Goal: Task Accomplishment & Management: Use online tool/utility

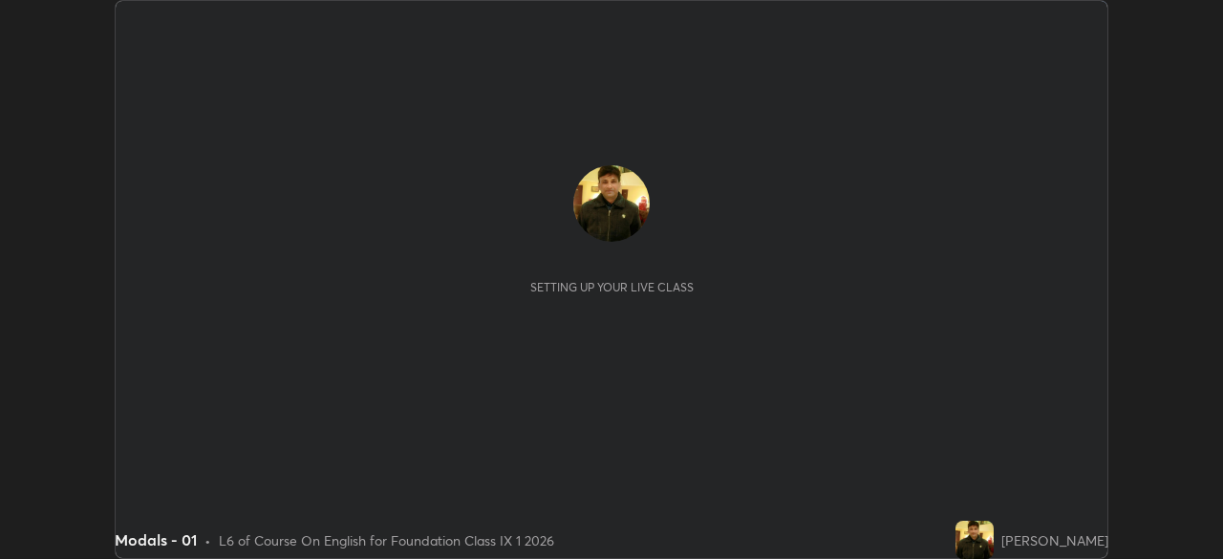
scroll to position [559, 1222]
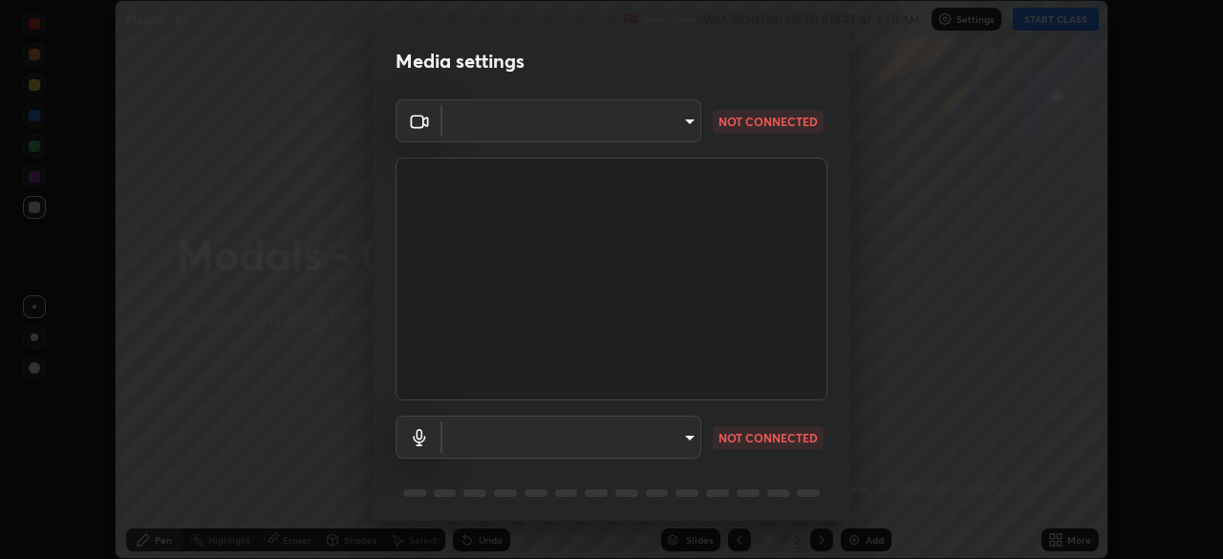
type input "8b25c008dc65e002d7ff7c75af3eca2758b959ceb282faffd64030ff43a116c5"
type input "default"
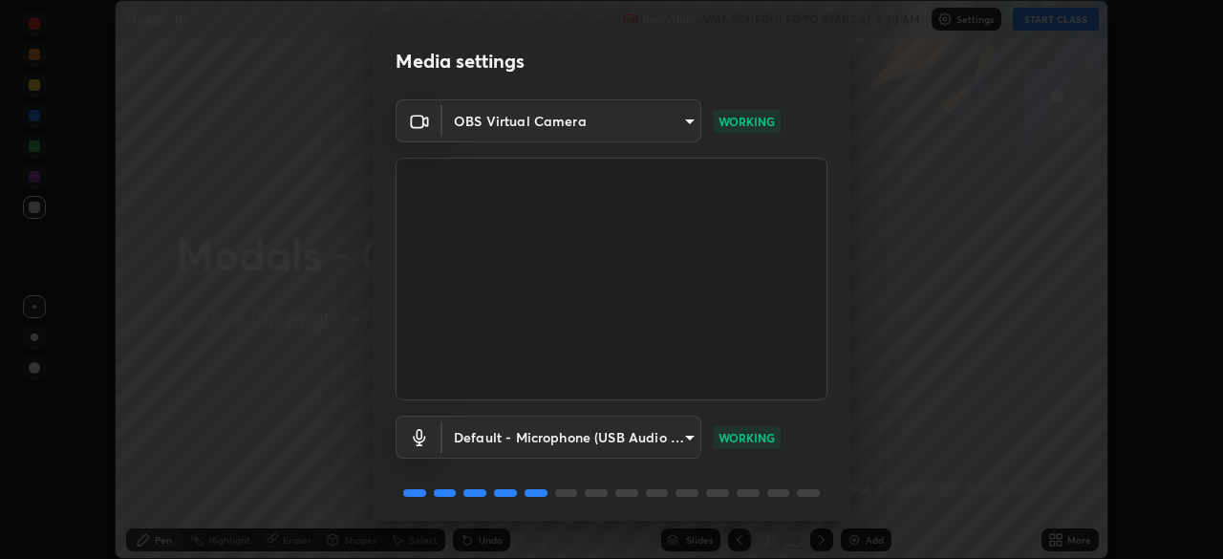
scroll to position [68, 0]
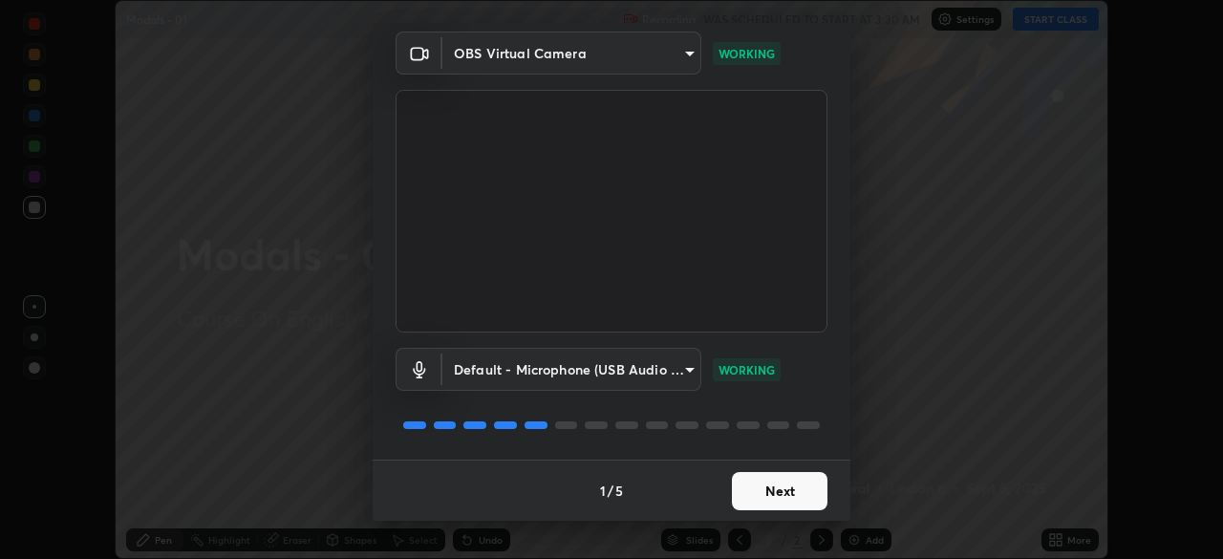
click at [742, 491] on button "Next" at bounding box center [780, 491] width 96 height 38
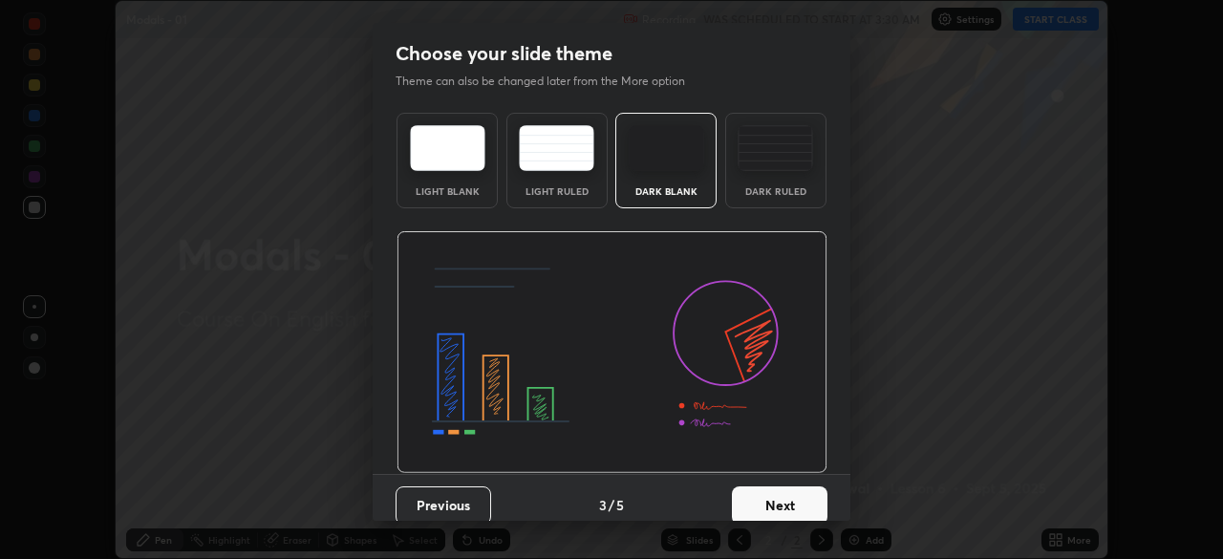
click at [766, 489] on button "Next" at bounding box center [780, 505] width 96 height 38
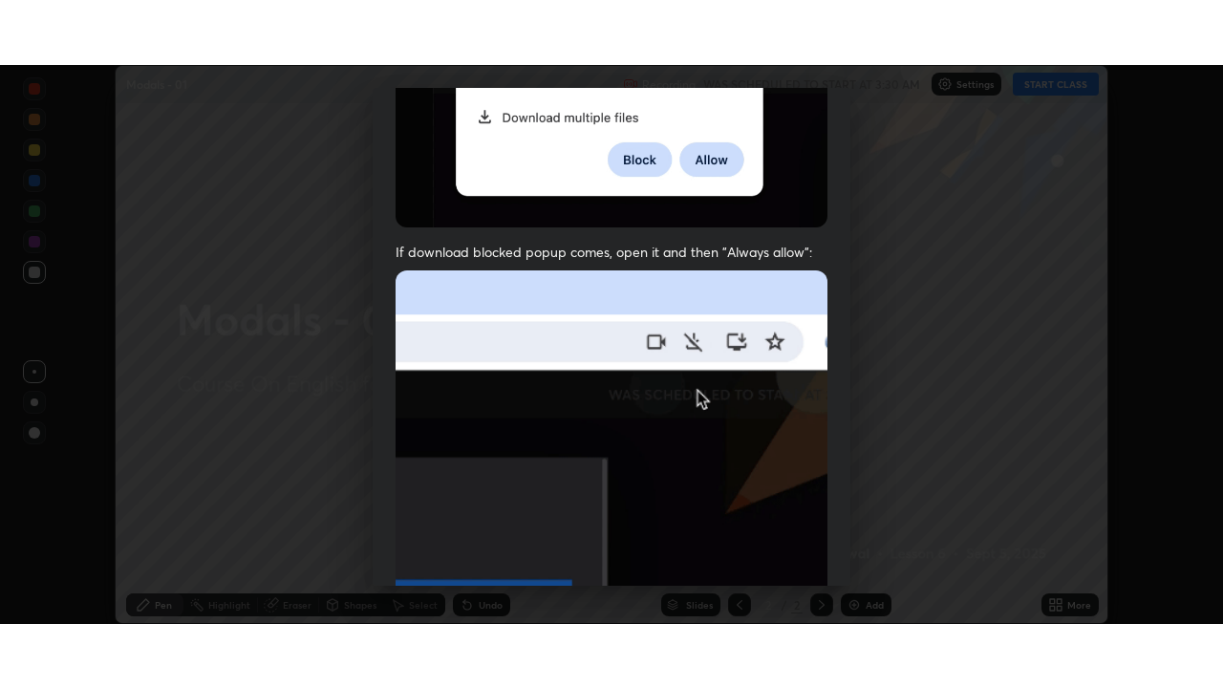
scroll to position [458, 0]
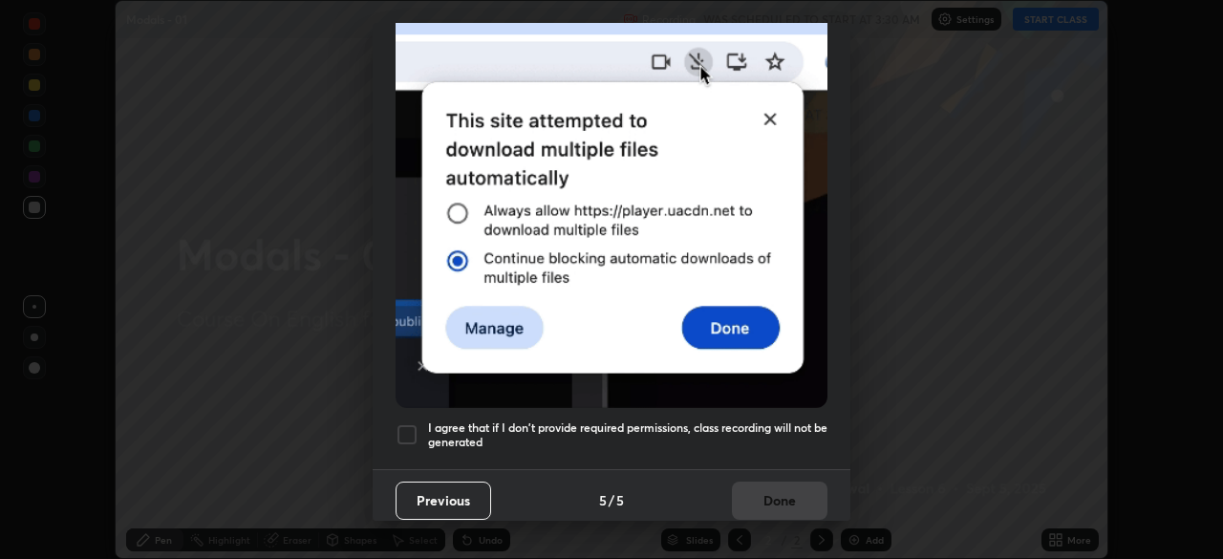
click at [751, 421] on h5 "I agree that if I don't provide required permissions, class recording will not …" at bounding box center [627, 436] width 399 height 30
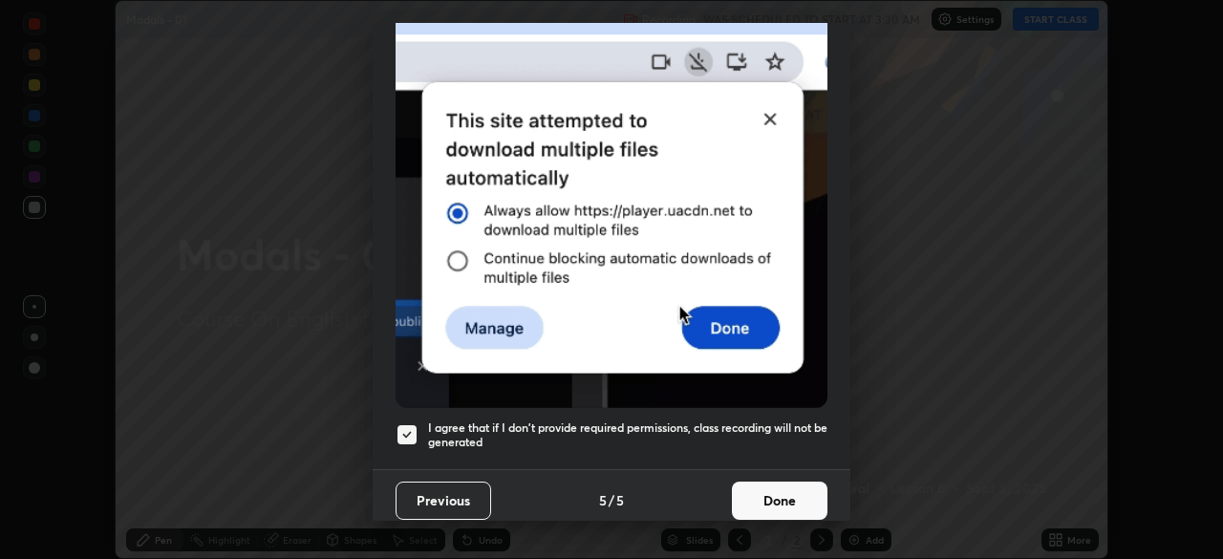
click at [753, 484] on button "Done" at bounding box center [780, 501] width 96 height 38
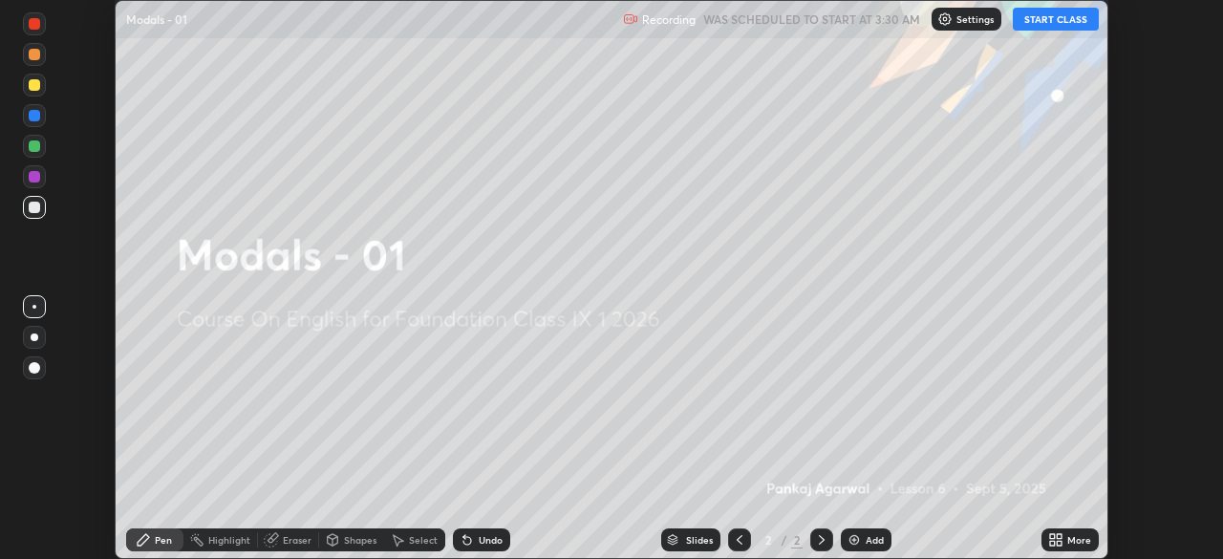
click at [1052, 536] on icon at bounding box center [1052, 536] width 5 height 5
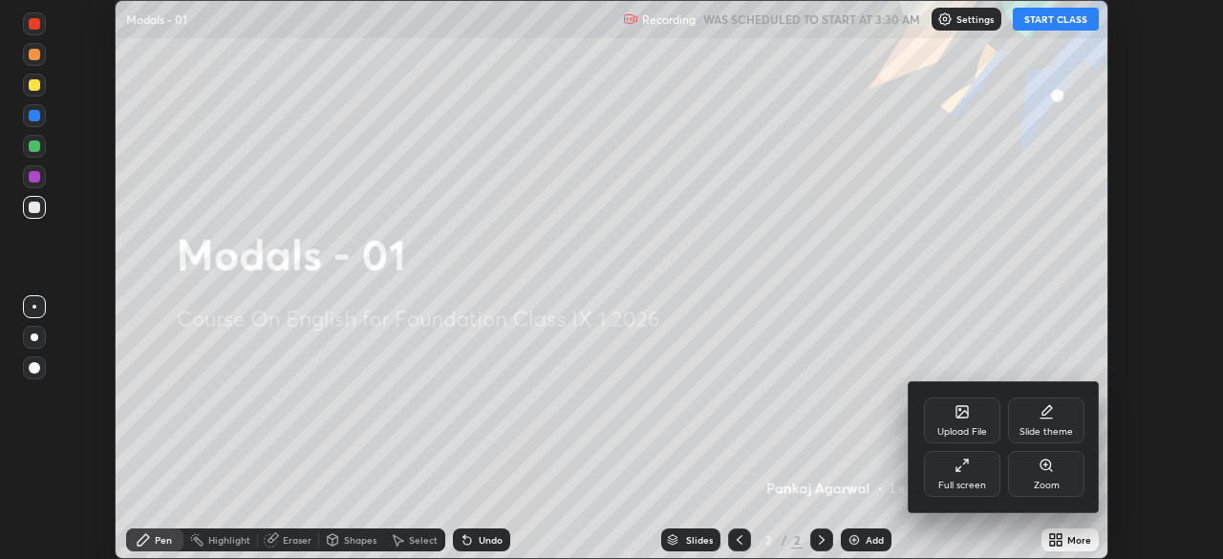
click at [951, 468] on div "Full screen" at bounding box center [962, 474] width 76 height 46
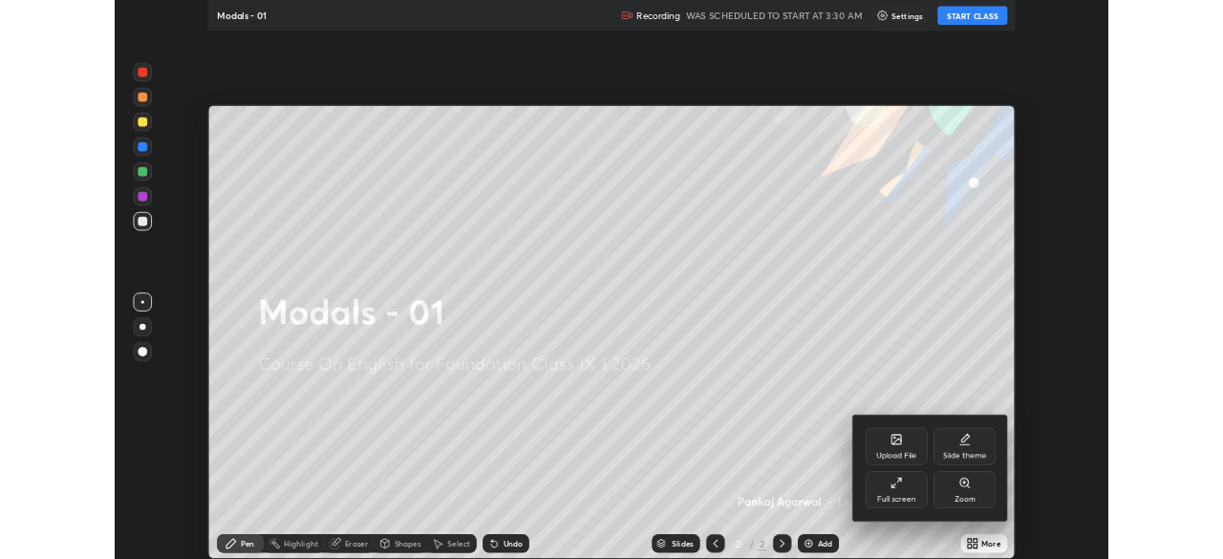
scroll to position [688, 1223]
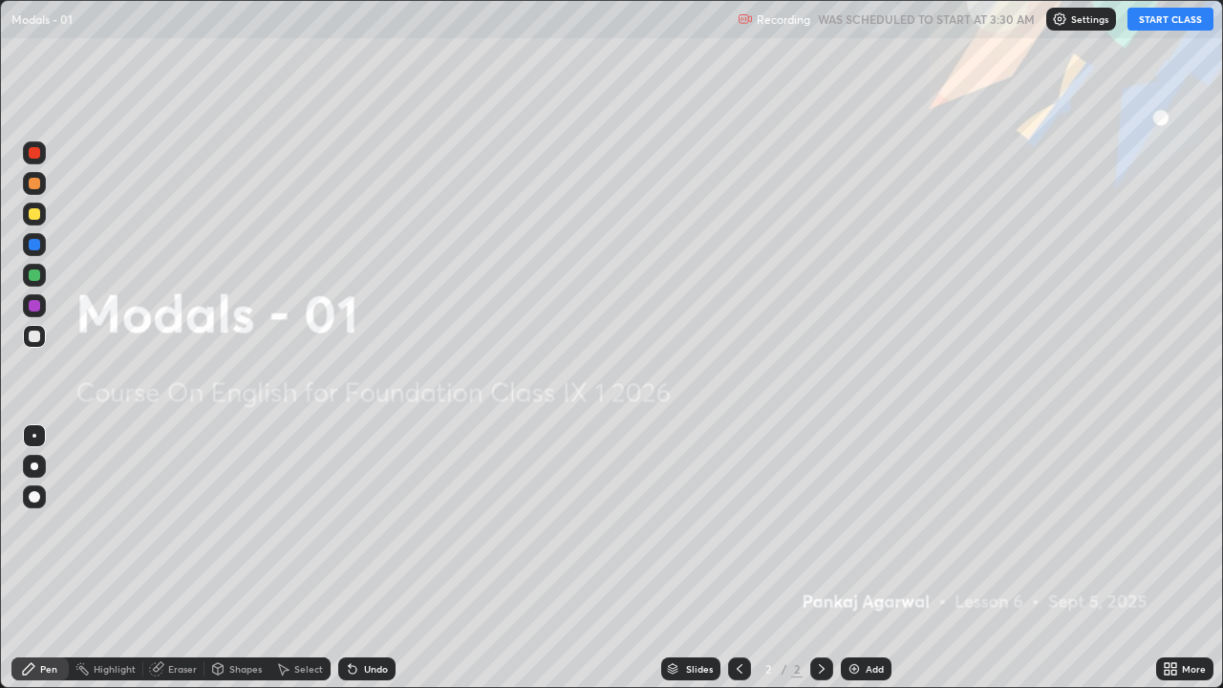
click at [1154, 26] on button "START CLASS" at bounding box center [1171, 19] width 86 height 23
click at [54, 558] on div "Pen" at bounding box center [48, 669] width 17 height 10
click at [1190, 558] on div "More" at bounding box center [1194, 669] width 24 height 10
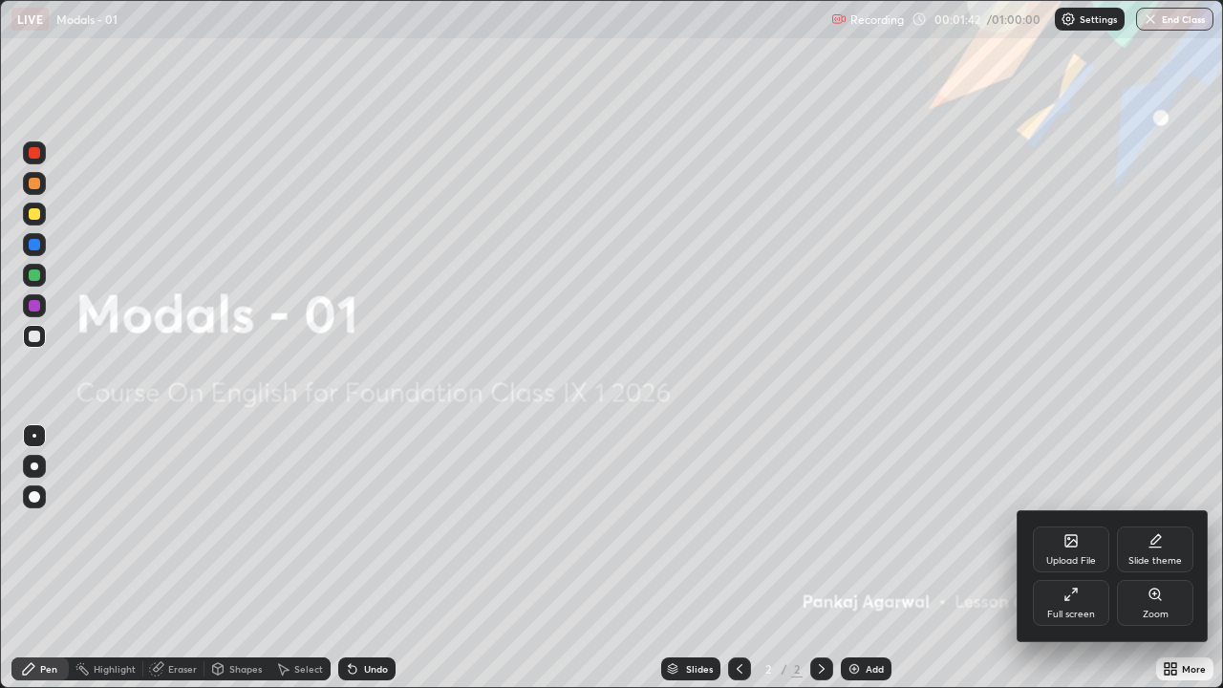
click at [307, 558] on div at bounding box center [611, 344] width 1223 height 688
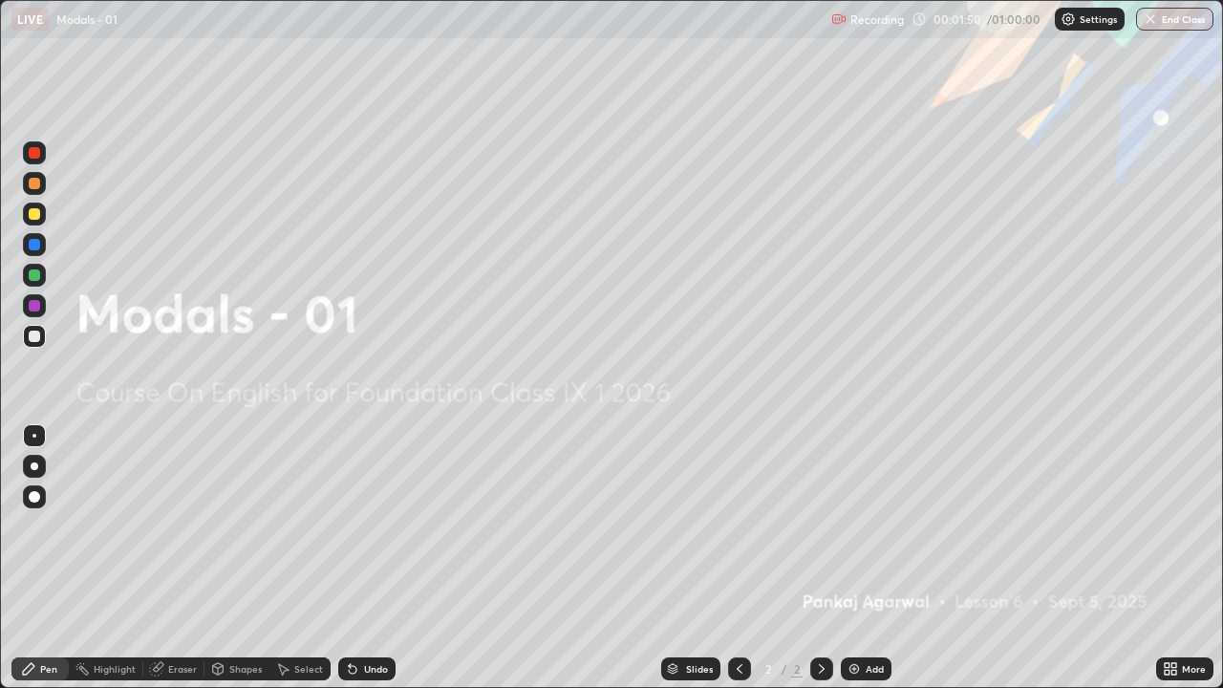
click at [871, 558] on div "Add" at bounding box center [875, 669] width 18 height 10
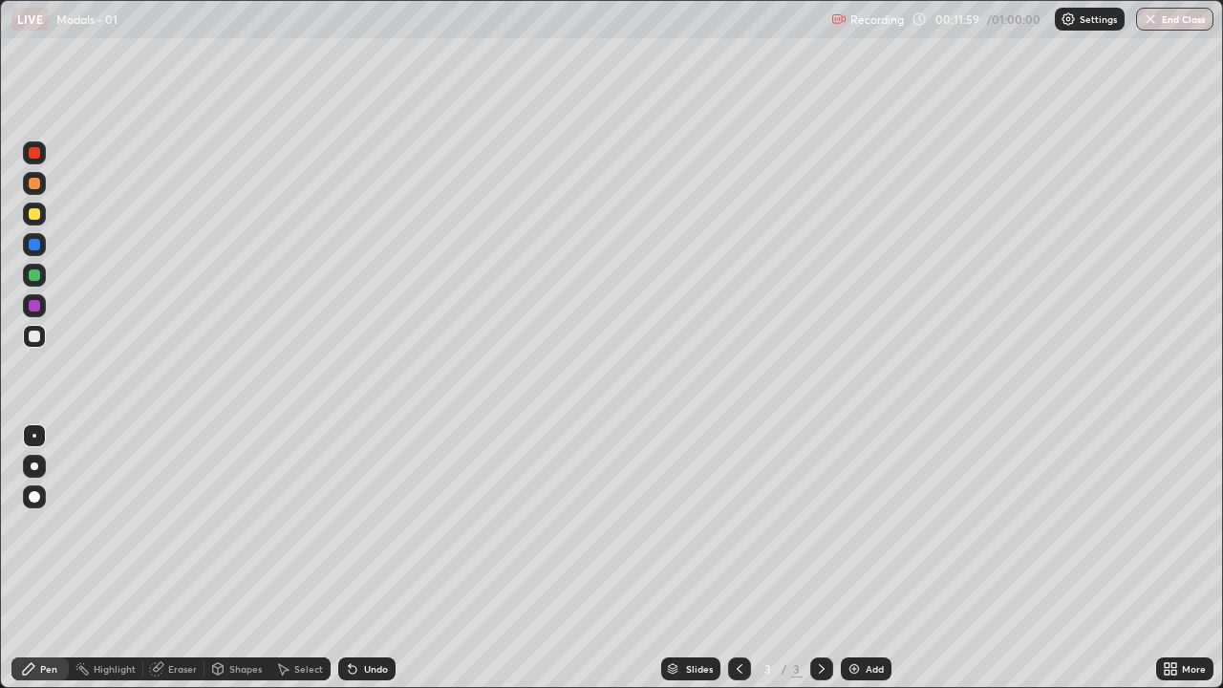
click at [183, 558] on div "Eraser" at bounding box center [182, 669] width 29 height 10
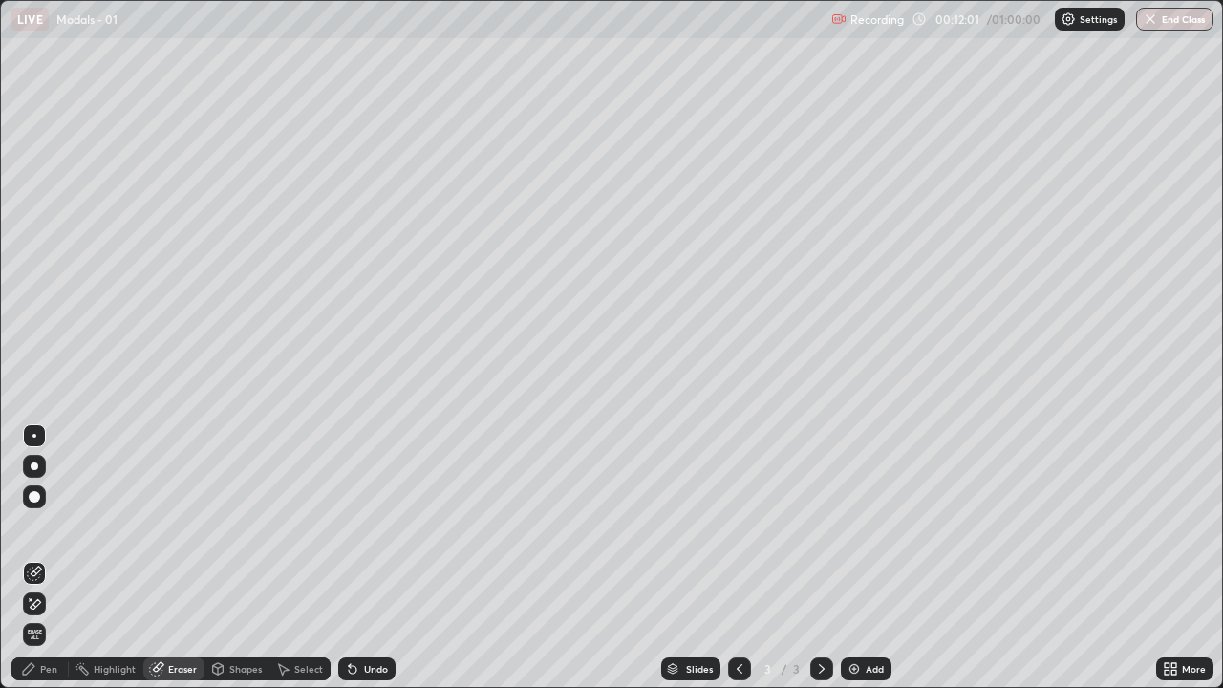
click at [35, 558] on span "Erase all" at bounding box center [34, 634] width 21 height 11
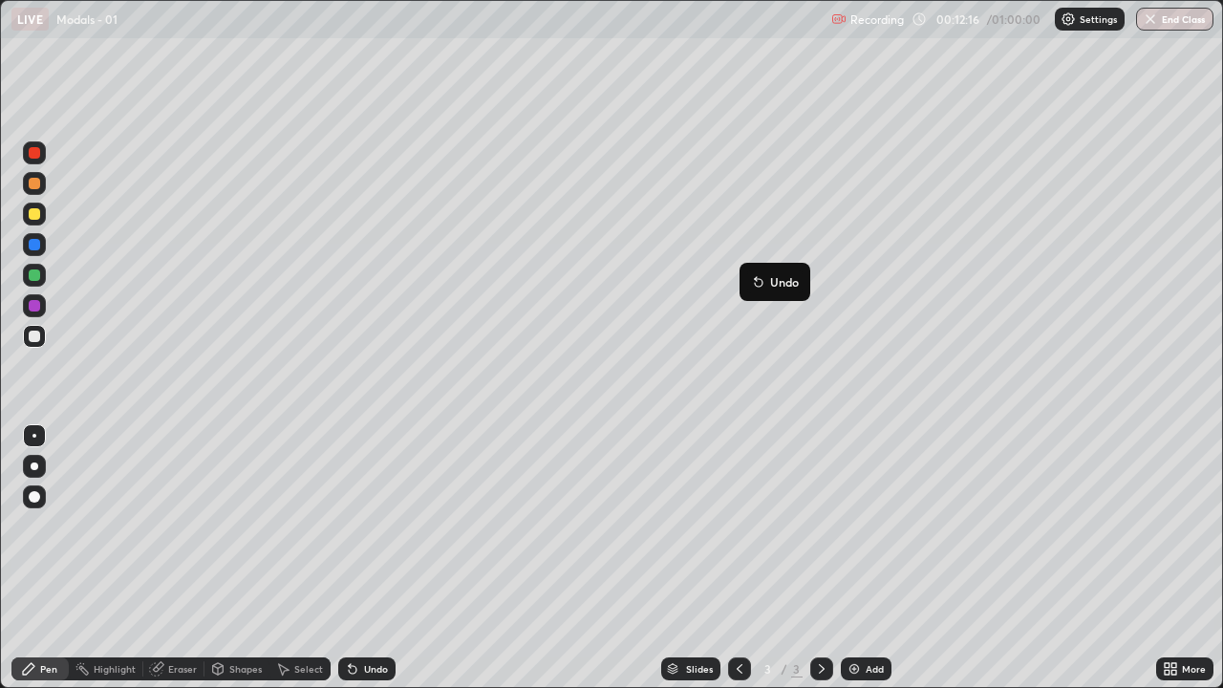
click at [786, 290] on button "Undo" at bounding box center [774, 281] width 55 height 23
click at [186, 558] on div "Eraser" at bounding box center [182, 669] width 29 height 10
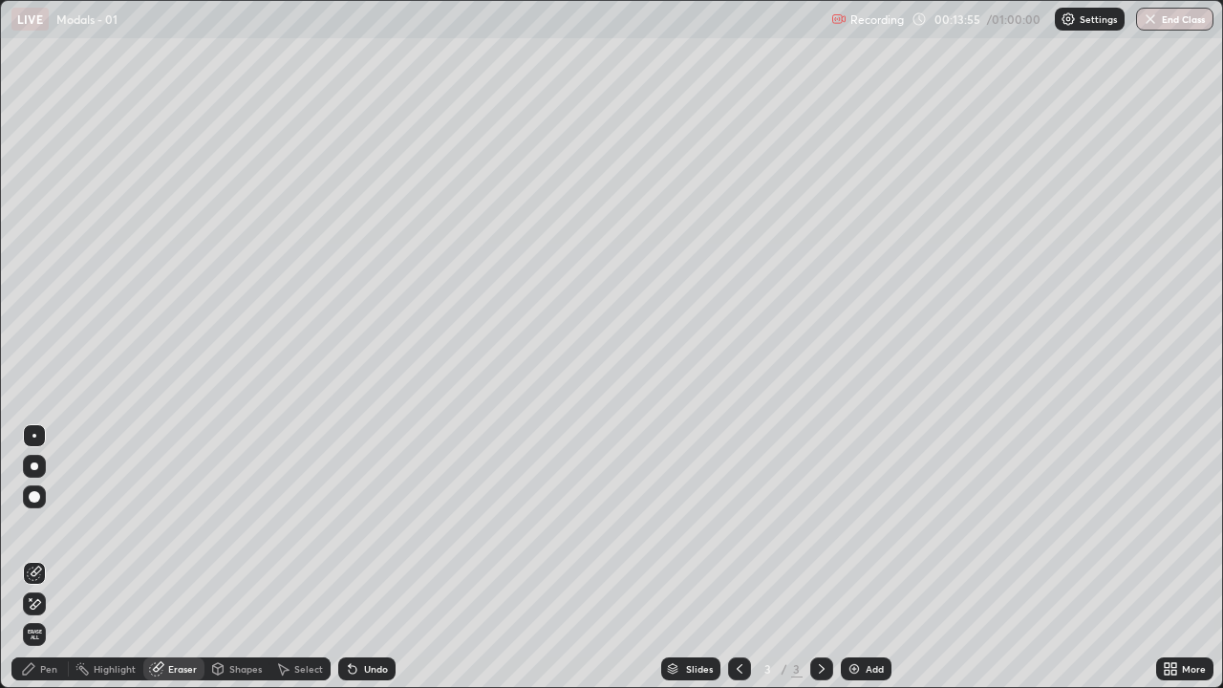
click at [35, 558] on span "Erase all" at bounding box center [34, 634] width 21 height 11
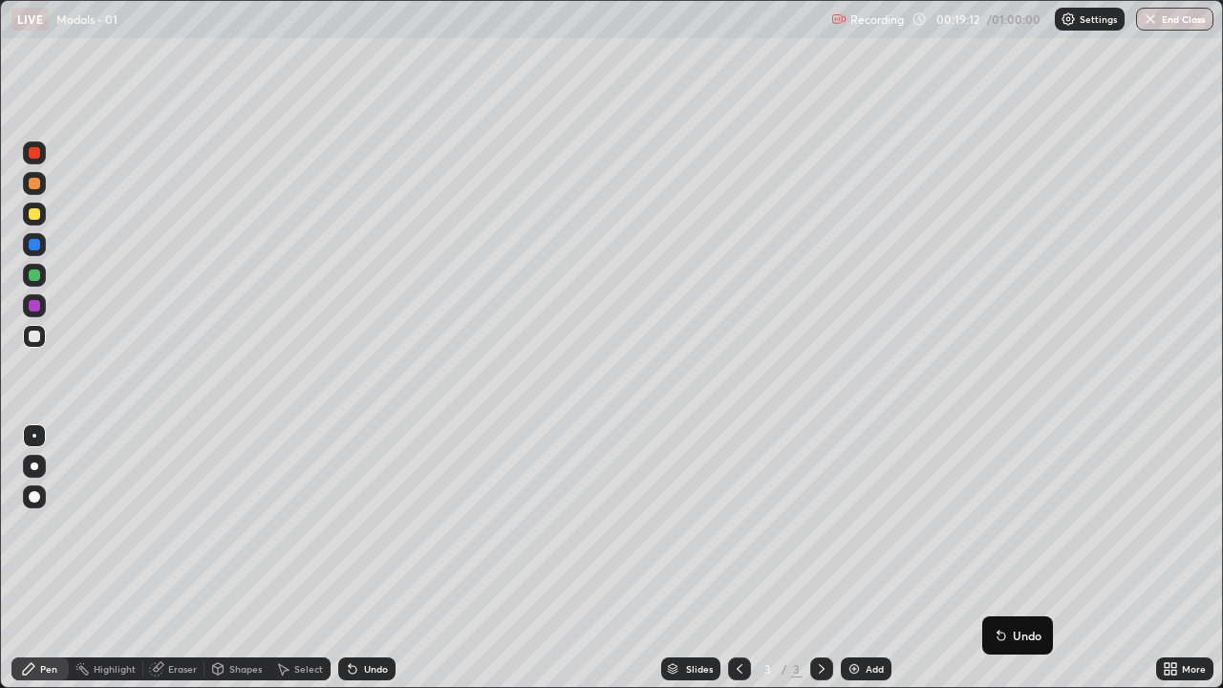
click at [185, 558] on div "Eraser" at bounding box center [173, 669] width 61 height 23
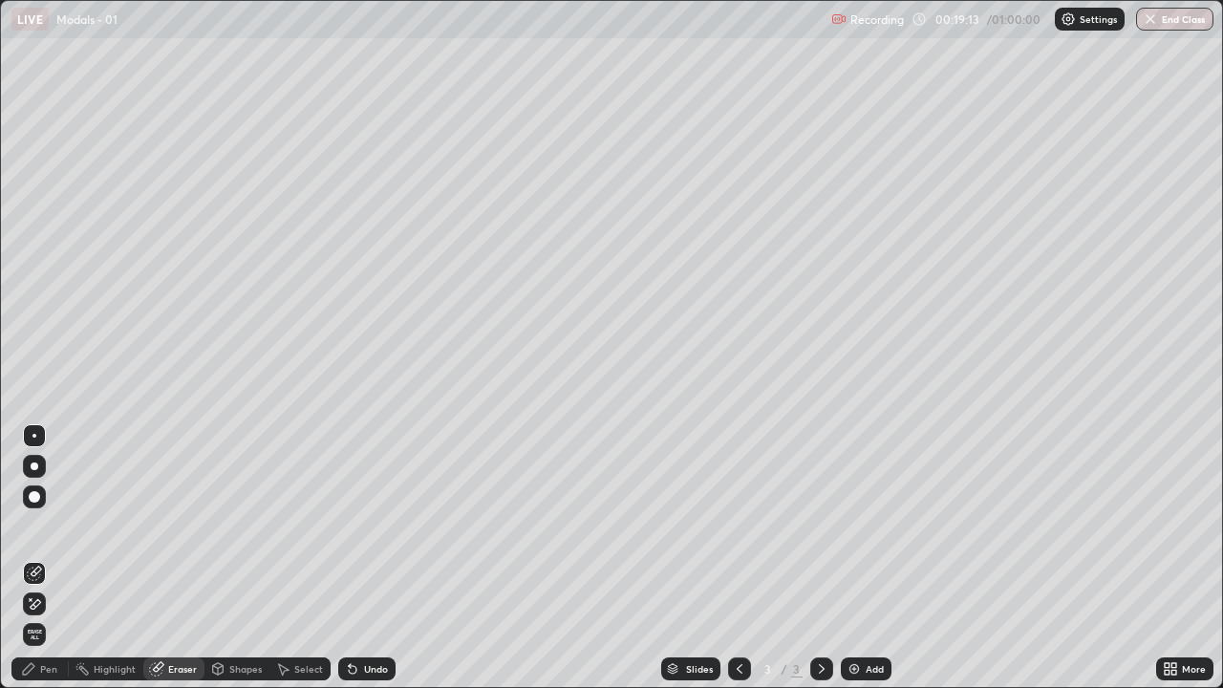
click at [35, 558] on span "Erase all" at bounding box center [34, 634] width 21 height 11
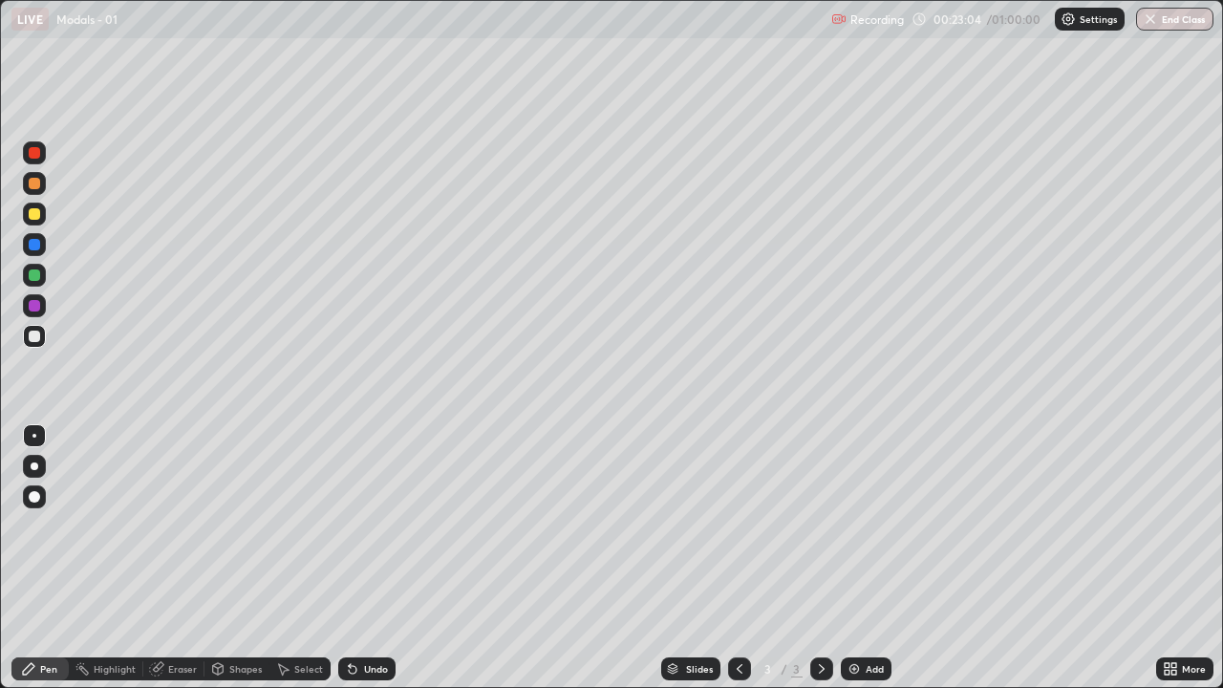
click at [180, 558] on div "Eraser" at bounding box center [182, 669] width 29 height 10
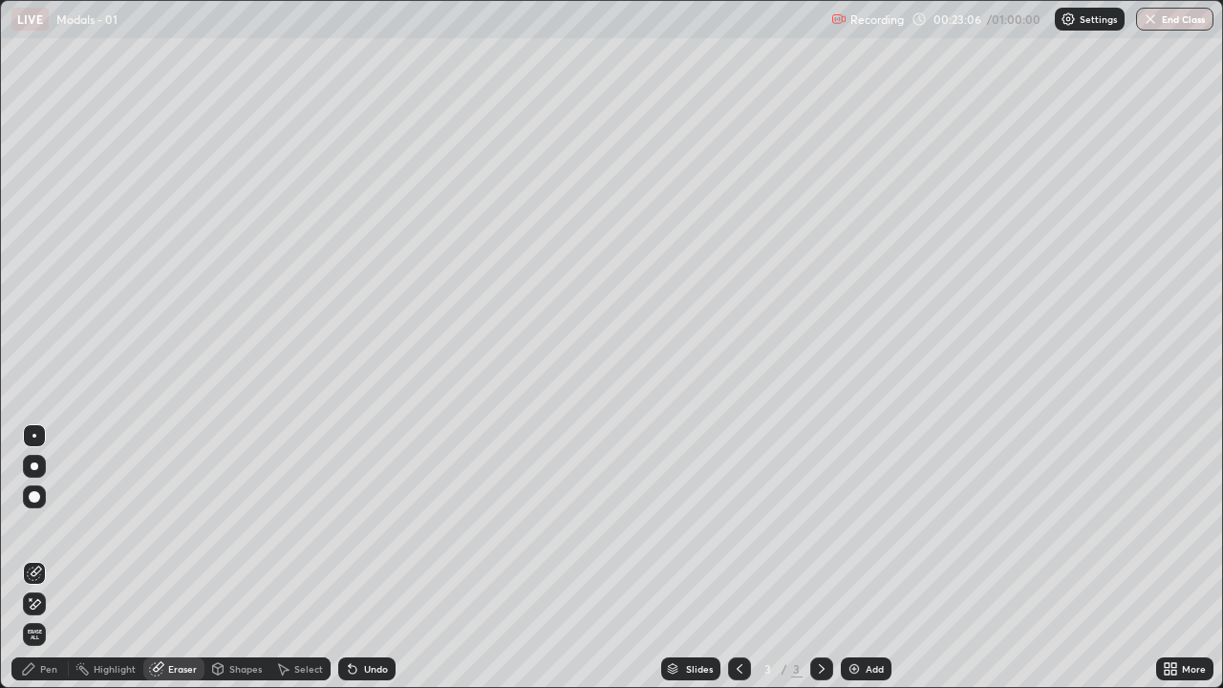
click at [34, 558] on span "Erase all" at bounding box center [34, 634] width 21 height 11
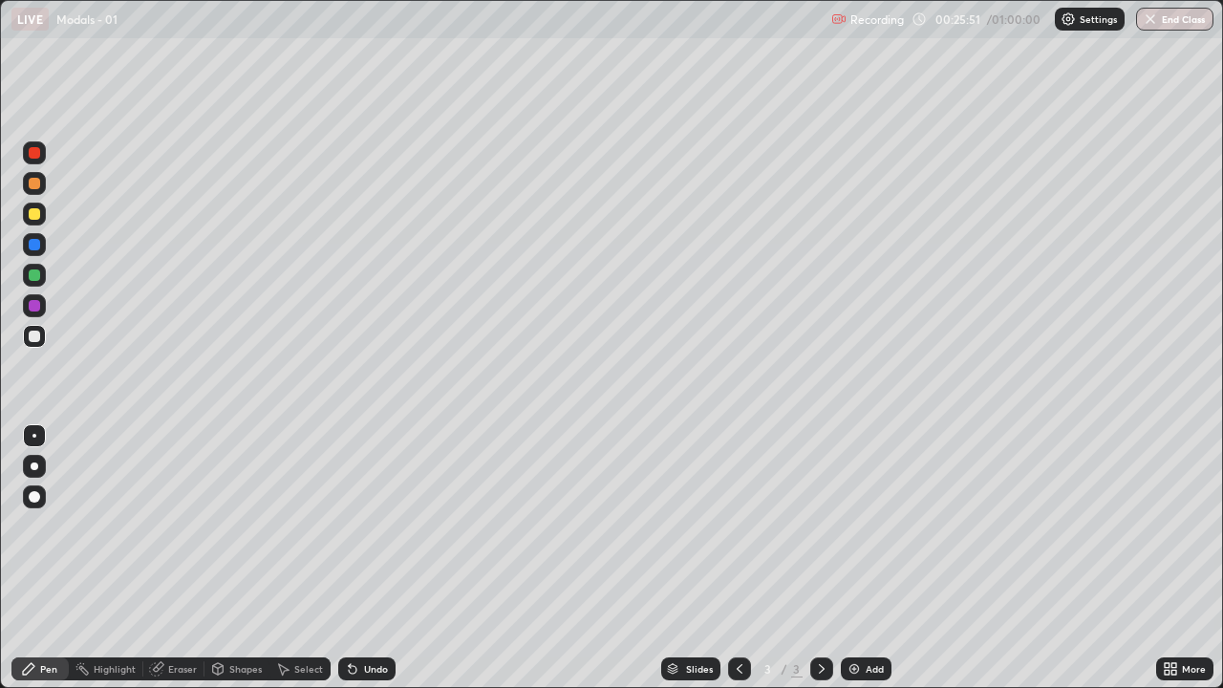
click at [172, 558] on div "Eraser" at bounding box center [182, 669] width 29 height 10
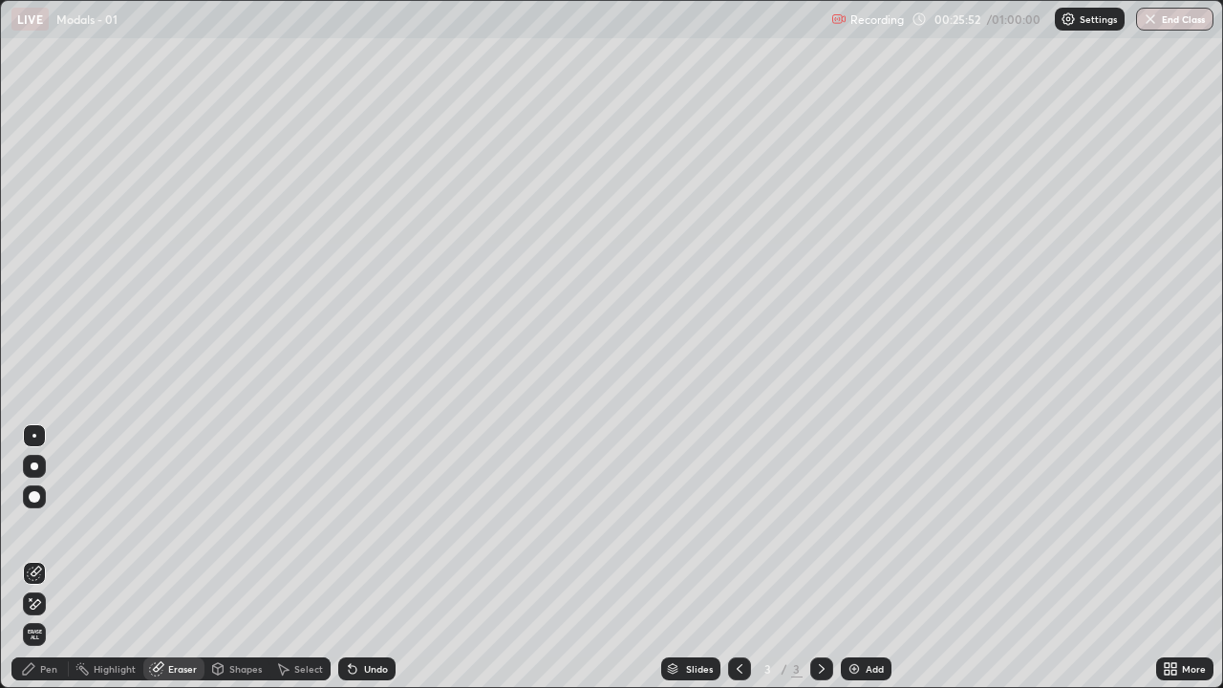
click at [870, 558] on div "Add" at bounding box center [875, 669] width 18 height 10
click at [42, 558] on div "Pen" at bounding box center [48, 669] width 17 height 10
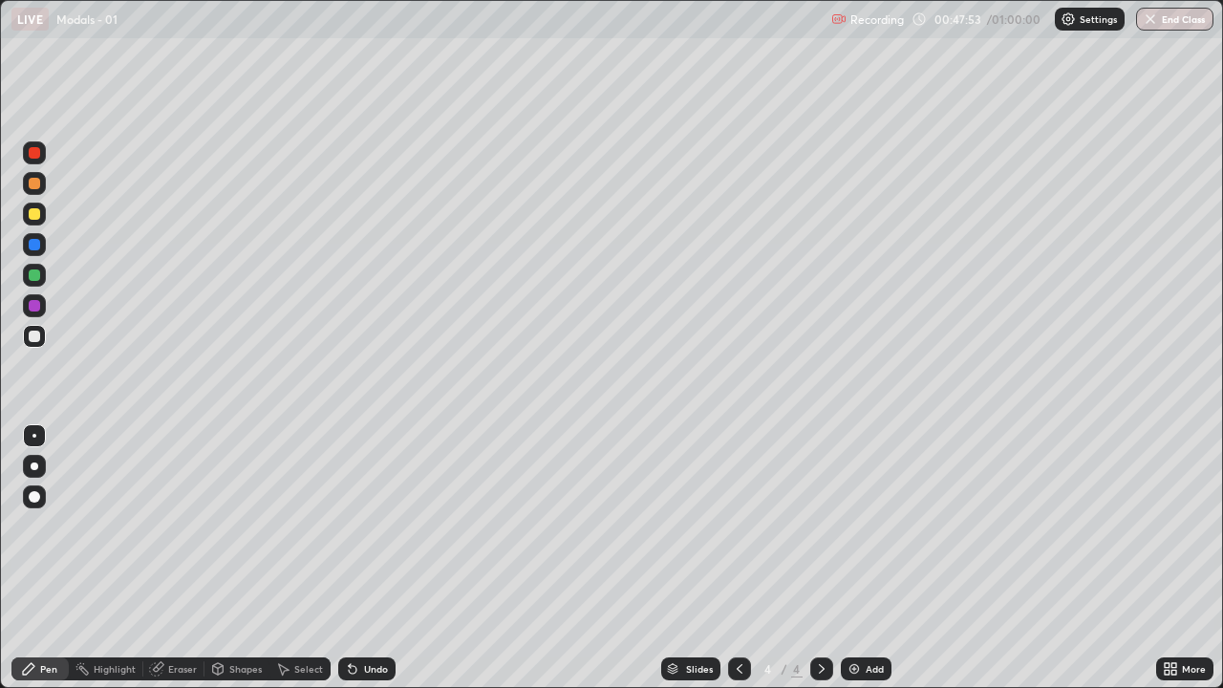
click at [356, 558] on icon at bounding box center [352, 668] width 15 height 15
click at [364, 558] on div "Undo" at bounding box center [366, 669] width 57 height 23
click at [364, 558] on div "Undo" at bounding box center [376, 669] width 24 height 10
click at [368, 558] on div "Undo" at bounding box center [376, 669] width 24 height 10
click at [360, 558] on div "Undo" at bounding box center [366, 669] width 57 height 23
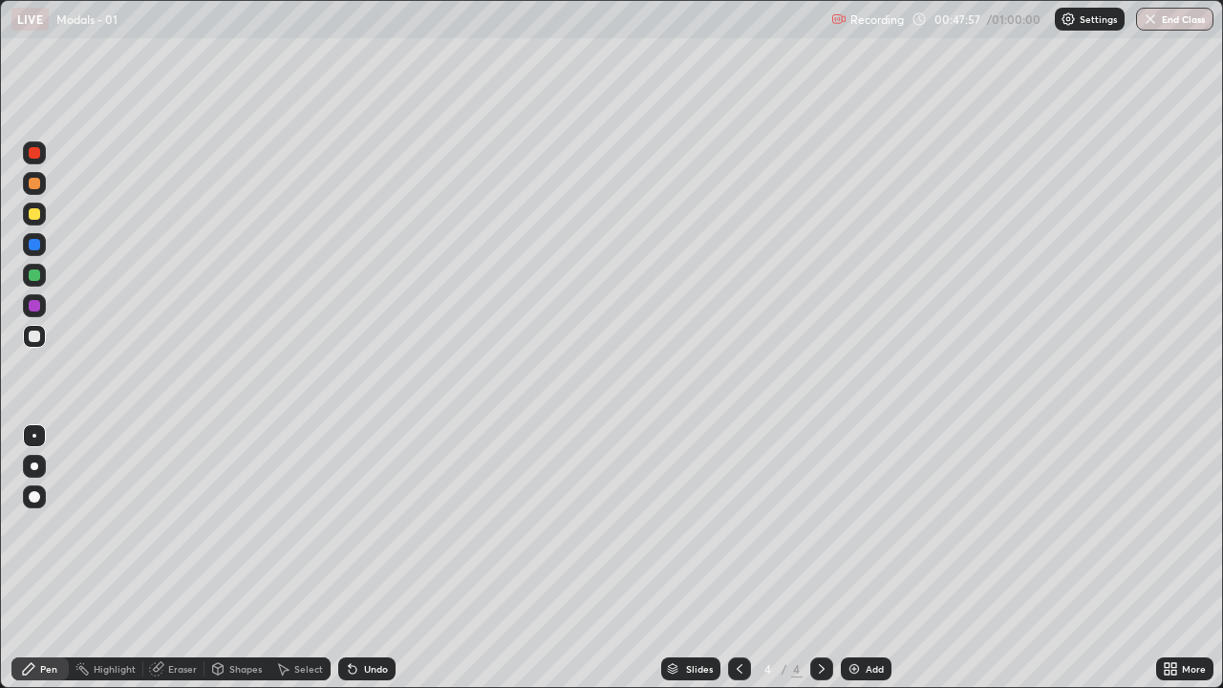
click at [366, 558] on div "Undo" at bounding box center [376, 669] width 24 height 10
click at [374, 558] on div "Undo" at bounding box center [376, 669] width 24 height 10
click at [373, 558] on div "Undo" at bounding box center [376, 669] width 24 height 10
click at [372, 558] on div "Undo" at bounding box center [376, 669] width 24 height 10
click at [371, 558] on div "Undo" at bounding box center [376, 669] width 24 height 10
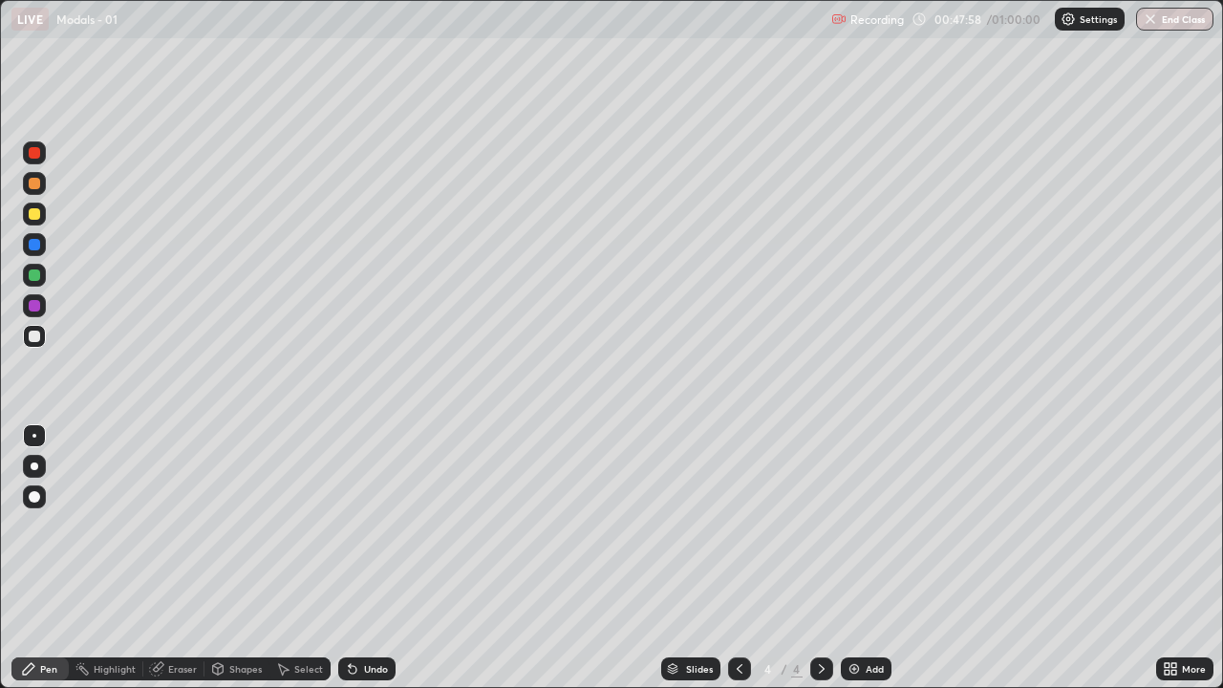
click at [369, 558] on div "Undo" at bounding box center [376, 669] width 24 height 10
click at [370, 558] on div "Undo" at bounding box center [376, 669] width 24 height 10
click at [368, 558] on div "Undo" at bounding box center [376, 669] width 24 height 10
click at [366, 558] on div "Undo" at bounding box center [376, 669] width 24 height 10
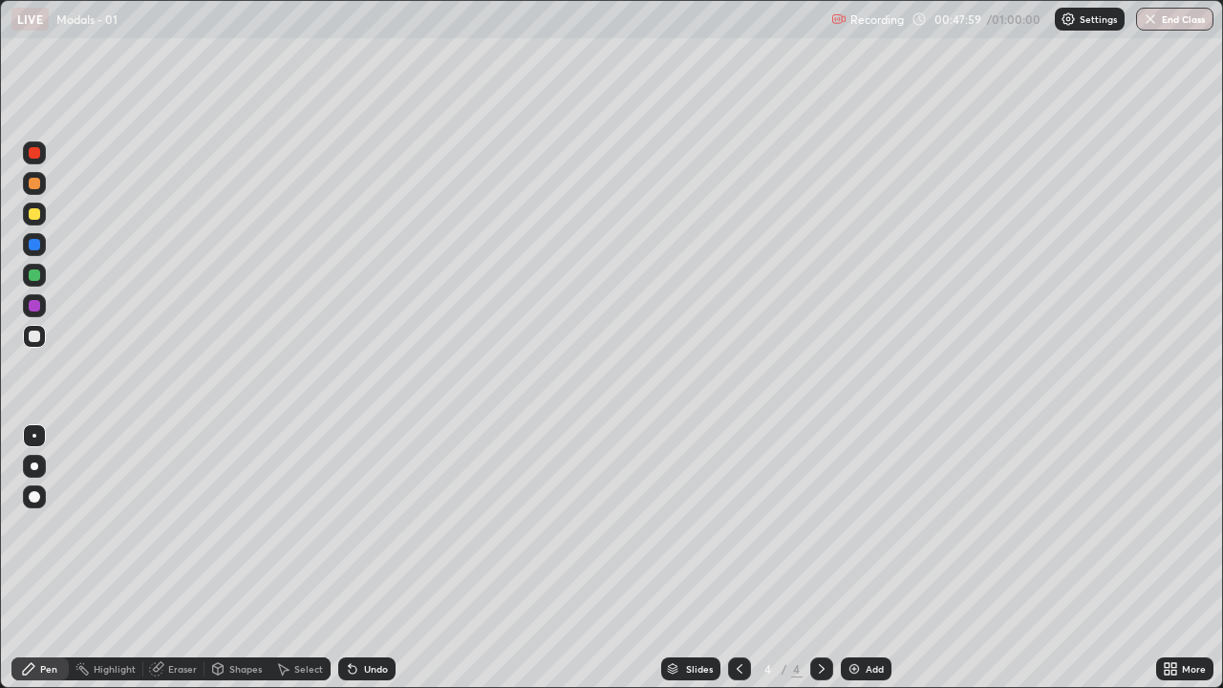
click at [366, 558] on div "Undo" at bounding box center [376, 669] width 24 height 10
click at [1175, 24] on button "End Class" at bounding box center [1174, 19] width 77 height 23
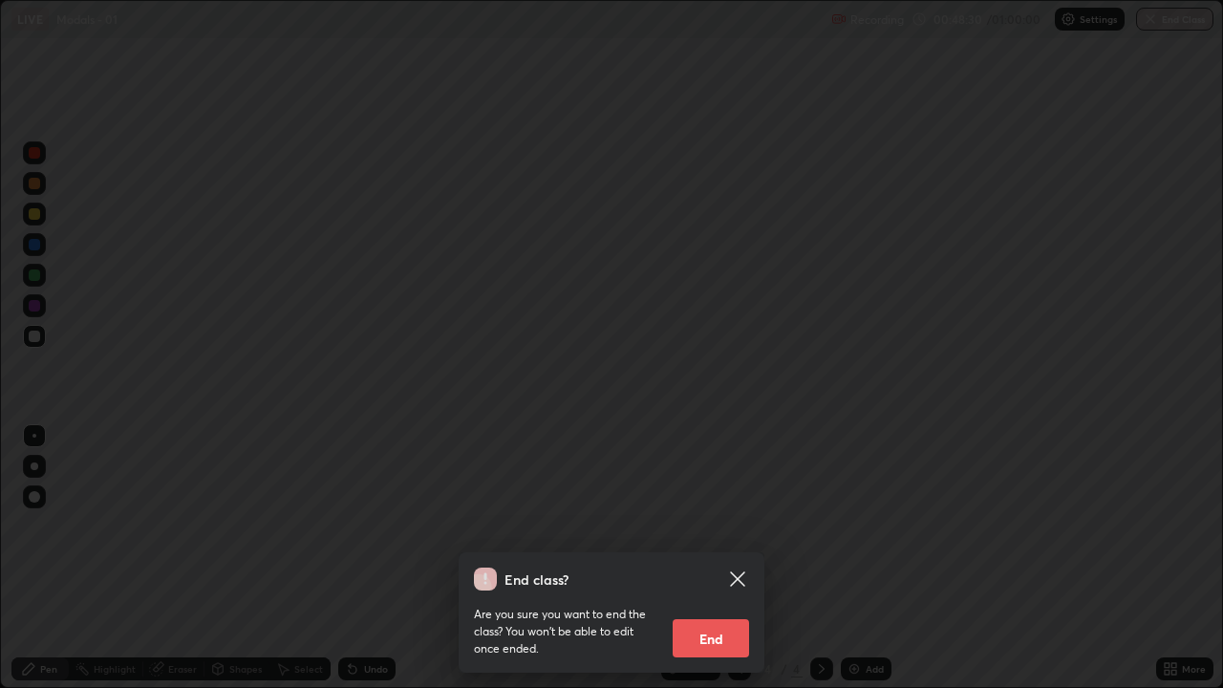
click at [727, 558] on button "End" at bounding box center [711, 638] width 76 height 38
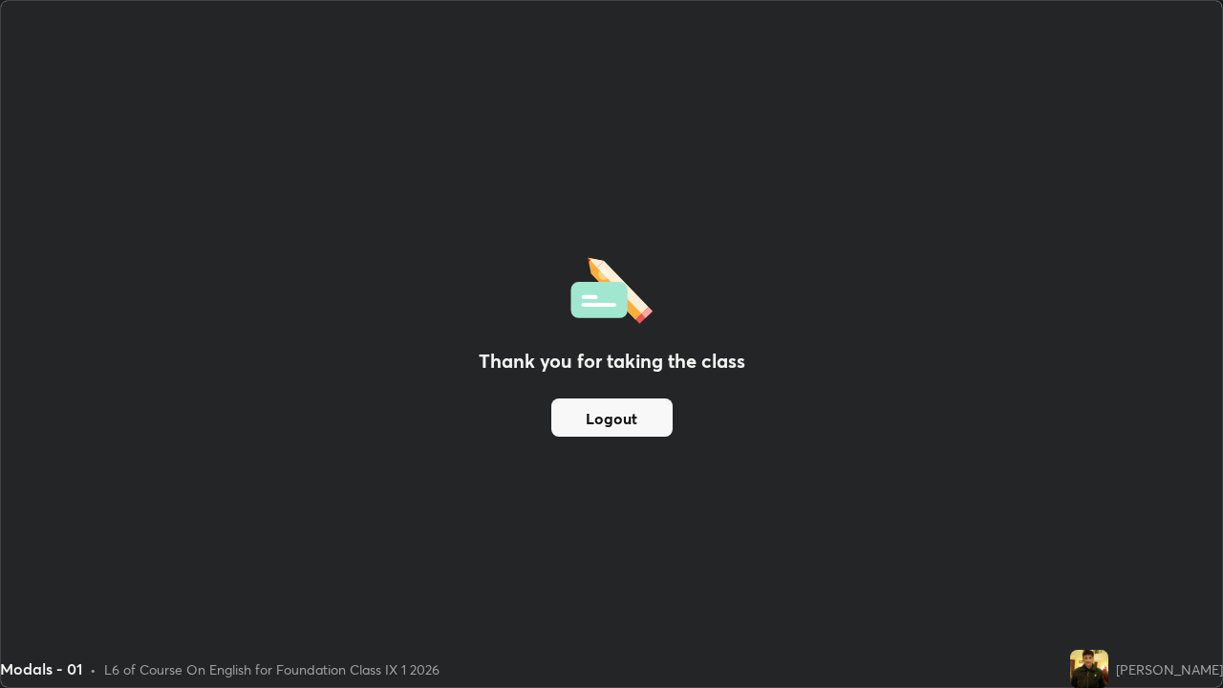
click at [648, 423] on button "Logout" at bounding box center [611, 418] width 121 height 38
click at [650, 419] on button "Logout" at bounding box center [611, 418] width 121 height 38
click at [602, 423] on button "Logout" at bounding box center [611, 418] width 121 height 38
click at [623, 424] on button "Logout" at bounding box center [611, 418] width 121 height 38
click at [626, 413] on button "Logout" at bounding box center [611, 418] width 121 height 38
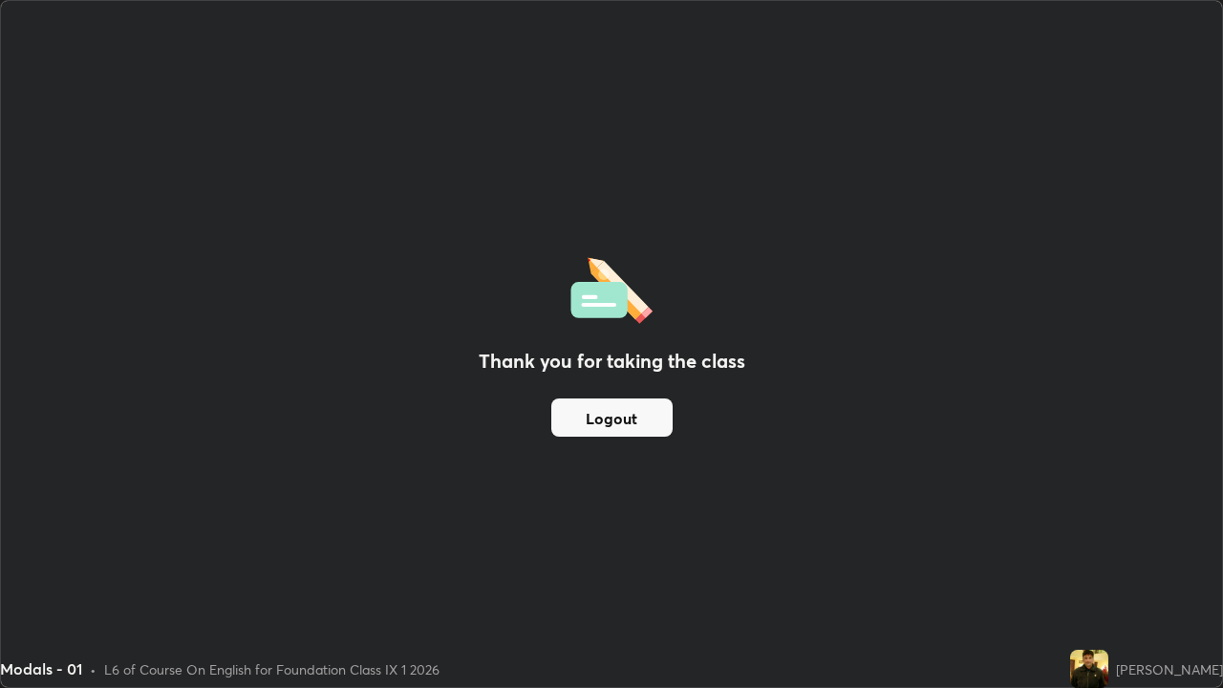
click at [626, 415] on button "Logout" at bounding box center [611, 418] width 121 height 38
click at [608, 424] on button "Logout" at bounding box center [611, 418] width 121 height 38
click at [605, 427] on button "Logout" at bounding box center [611, 418] width 121 height 38
click at [608, 421] on button "Logout" at bounding box center [611, 418] width 121 height 38
click at [625, 428] on button "Logout" at bounding box center [611, 418] width 121 height 38
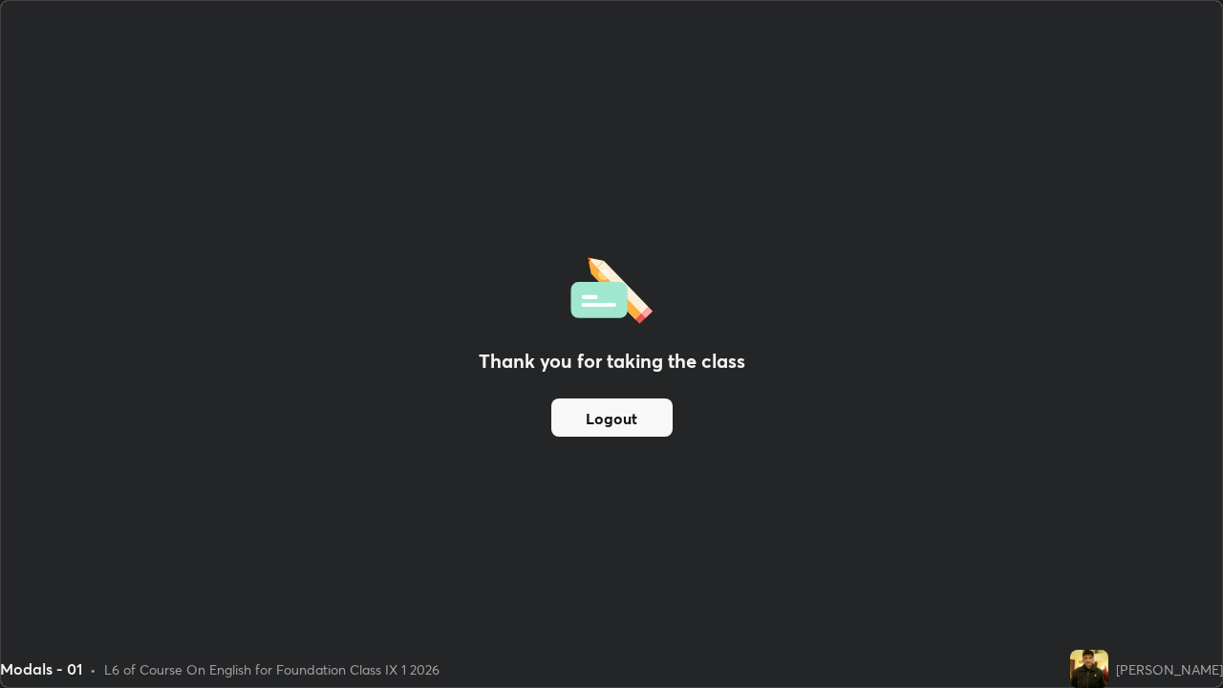
click at [630, 421] on button "Logout" at bounding box center [611, 418] width 121 height 38
click at [629, 418] on button "Logout" at bounding box center [611, 418] width 121 height 38
click at [630, 419] on button "Logout" at bounding box center [611, 418] width 121 height 38
click at [642, 415] on button "Logout" at bounding box center [611, 418] width 121 height 38
click at [944, 516] on div "Thank you for taking the class Logout" at bounding box center [611, 344] width 1221 height 686
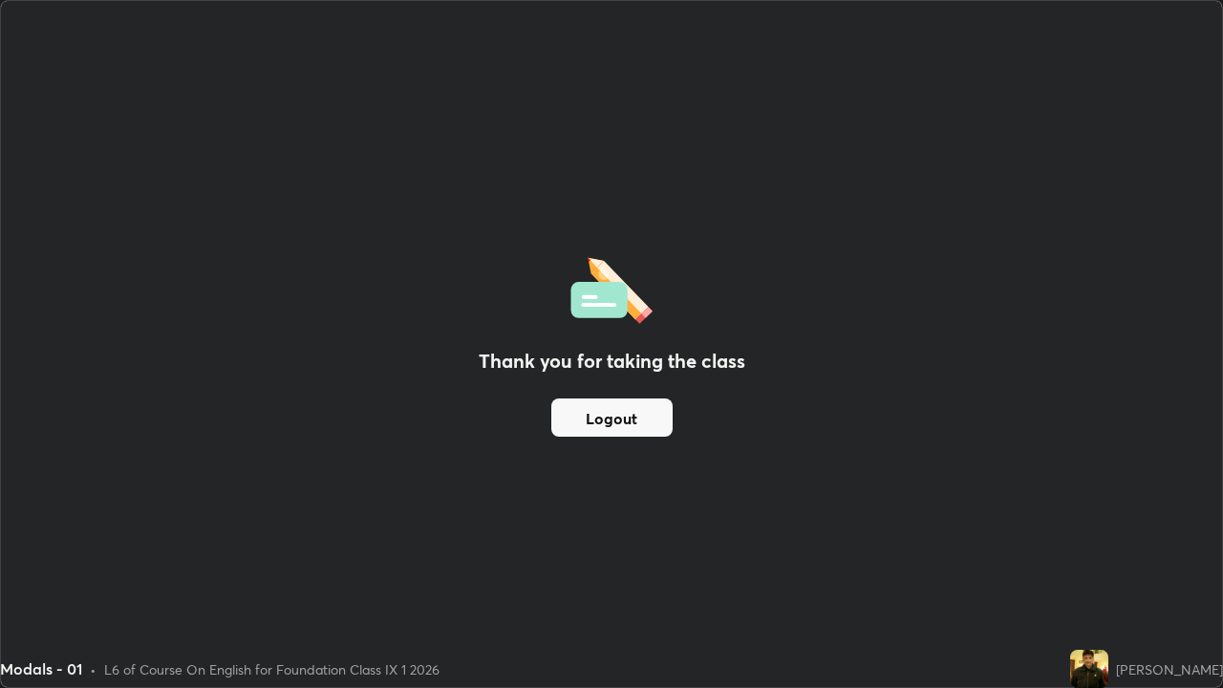
click at [955, 508] on div "Thank you for taking the class Logout" at bounding box center [611, 344] width 1221 height 686
click at [615, 558] on div "Modals - 01 • L6 of Course On English for Foundation Class IX 1 2026" at bounding box center [531, 669] width 1063 height 38
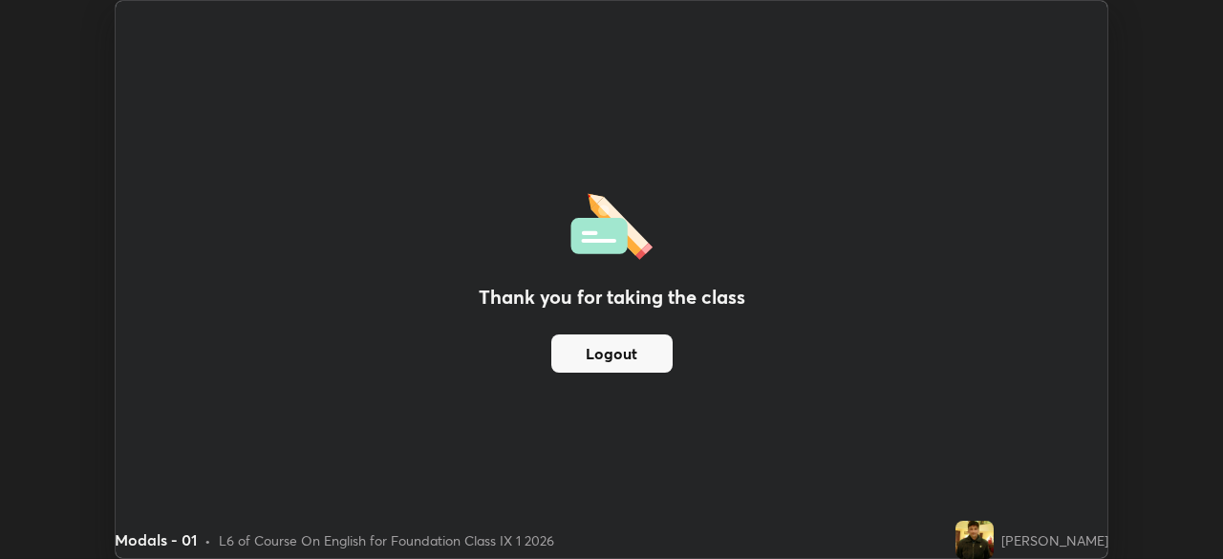
scroll to position [95009, 94345]
